Goal: Navigation & Orientation: Find specific page/section

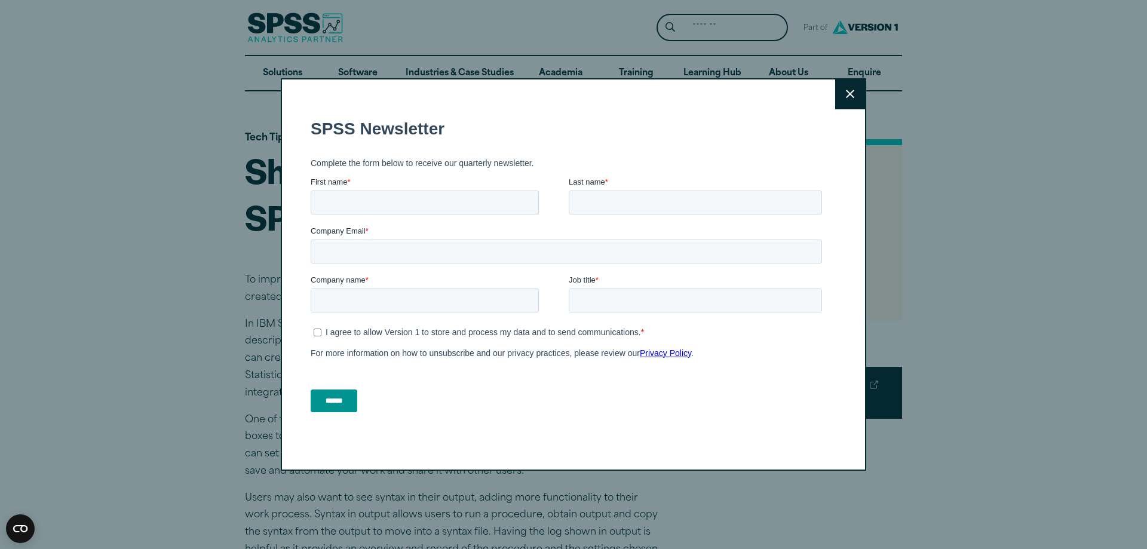
click at [841, 96] on button "Close" at bounding box center [850, 94] width 30 height 30
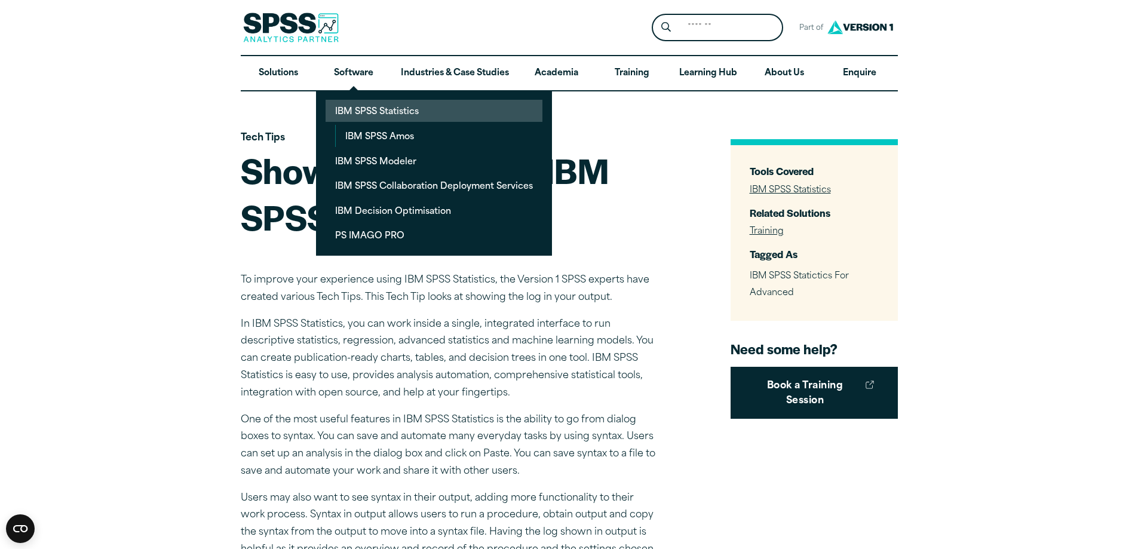
click at [370, 111] on link "IBM SPSS Statistics" at bounding box center [434, 111] width 217 height 22
